Goal: Task Accomplishment & Management: Manage account settings

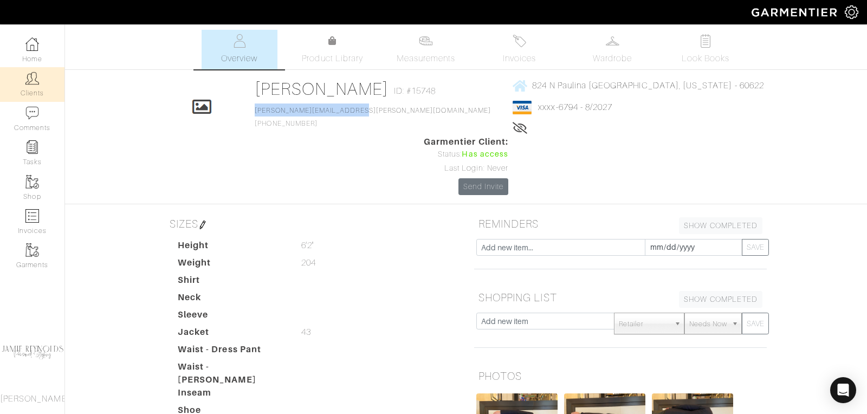
click at [38, 85] on img at bounding box center [32, 79] width 14 height 14
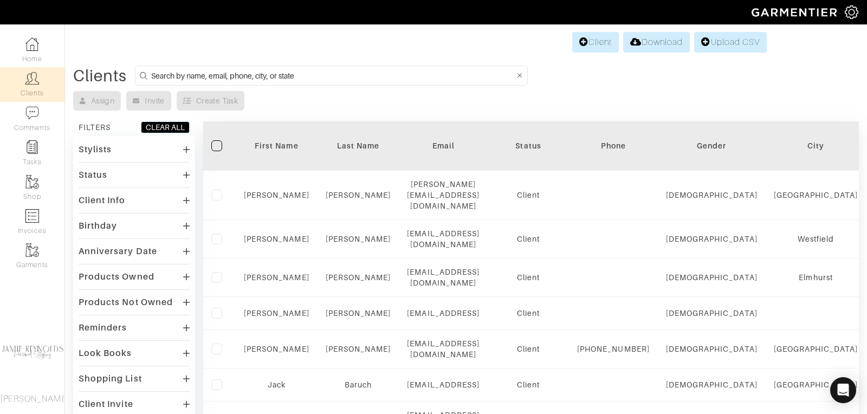
click at [286, 72] on input at bounding box center [332, 76] width 363 height 14
type input "[PERSON_NAME]"
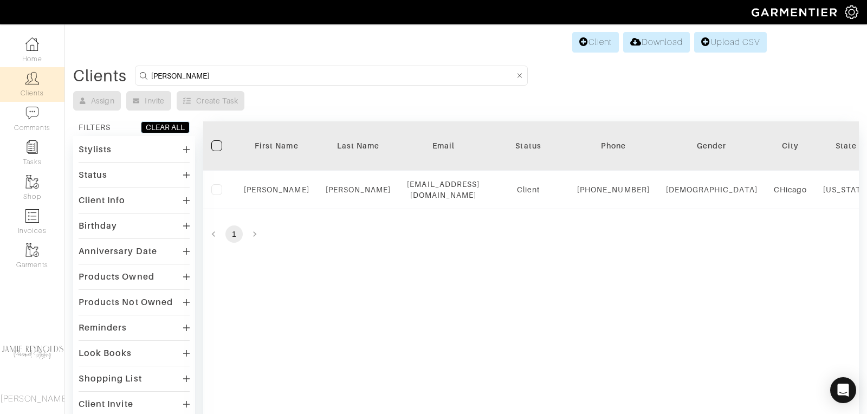
click at [196, 73] on input "[PERSON_NAME]" at bounding box center [332, 76] width 363 height 14
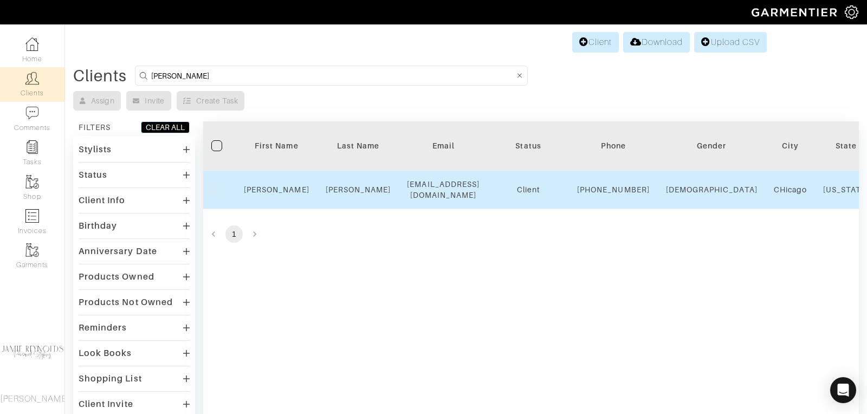
click at [270, 188] on div "[PERSON_NAME]" at bounding box center [277, 189] width 66 height 11
click at [273, 194] on link "[PERSON_NAME]" at bounding box center [277, 189] width 66 height 9
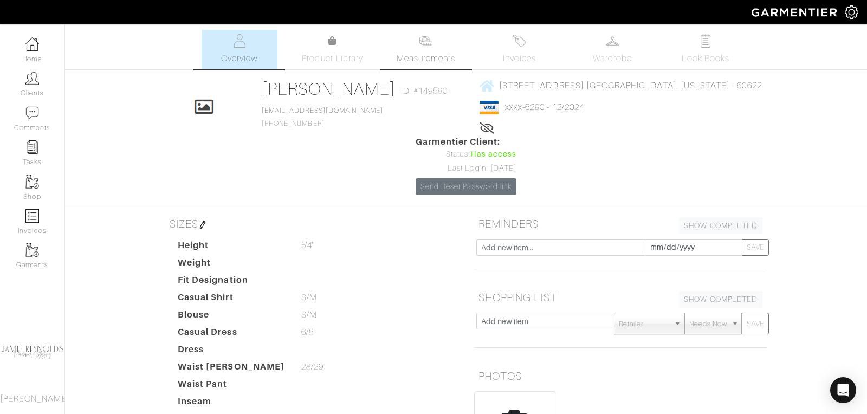
click at [419, 54] on span "Measurements" at bounding box center [426, 58] width 59 height 13
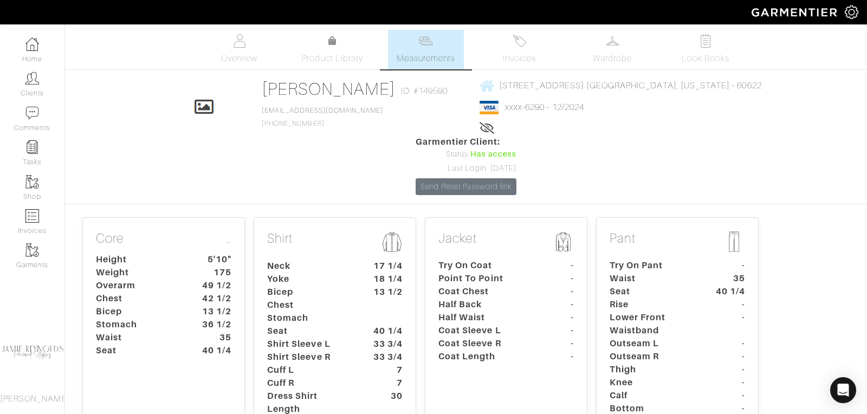
click at [333, 390] on dt "Dress Shirt Length" at bounding box center [309, 403] width 101 height 26
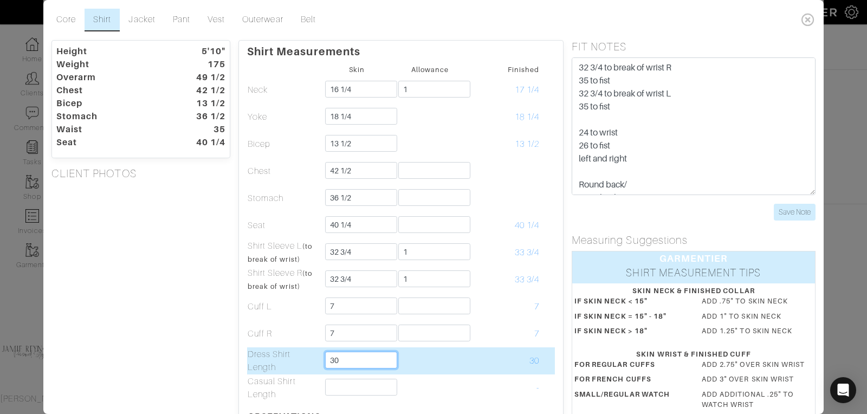
click at [361, 361] on input "30" at bounding box center [361, 360] width 72 height 17
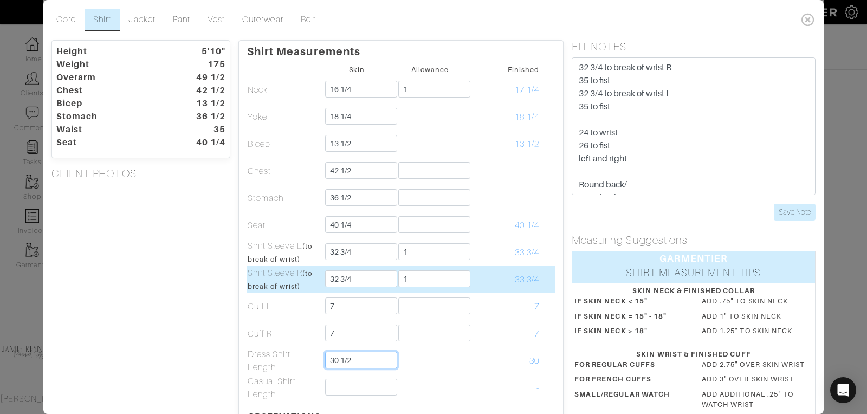
type input "30 1/2"
click at [489, 266] on td "33 3/4" at bounding box center [502, 279] width 73 height 27
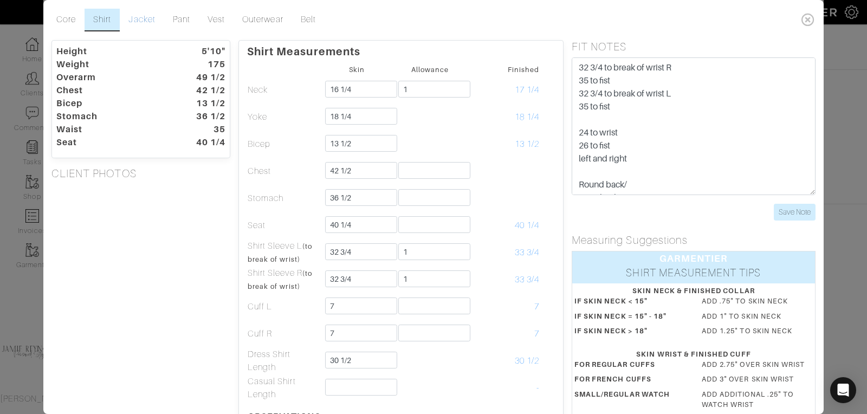
click at [152, 20] on link "Jacket" at bounding box center [142, 20] width 44 height 23
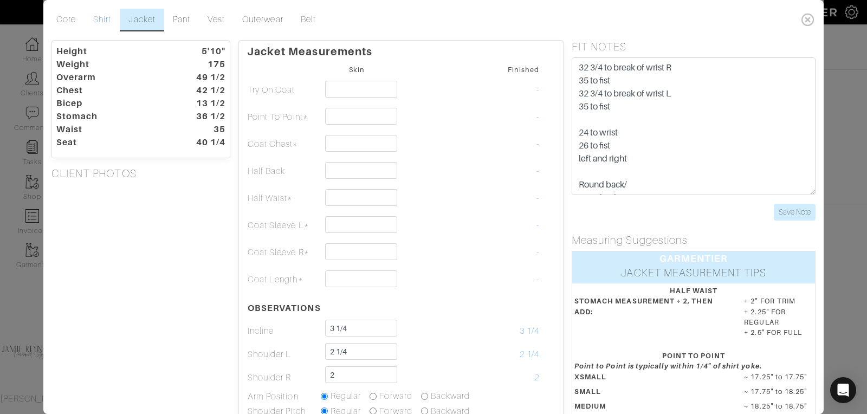
click at [108, 20] on link "Shirt" at bounding box center [102, 20] width 35 height 23
